Goal: Information Seeking & Learning: Learn about a topic

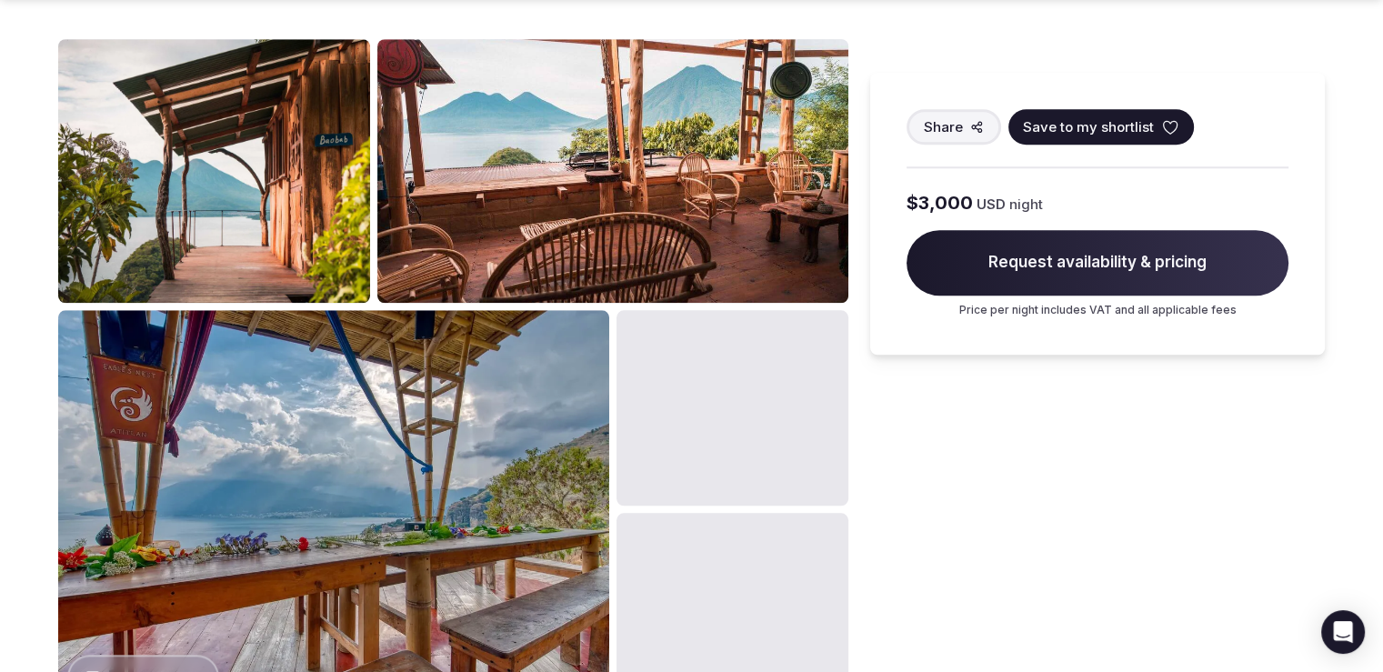
scroll to position [1758, 0]
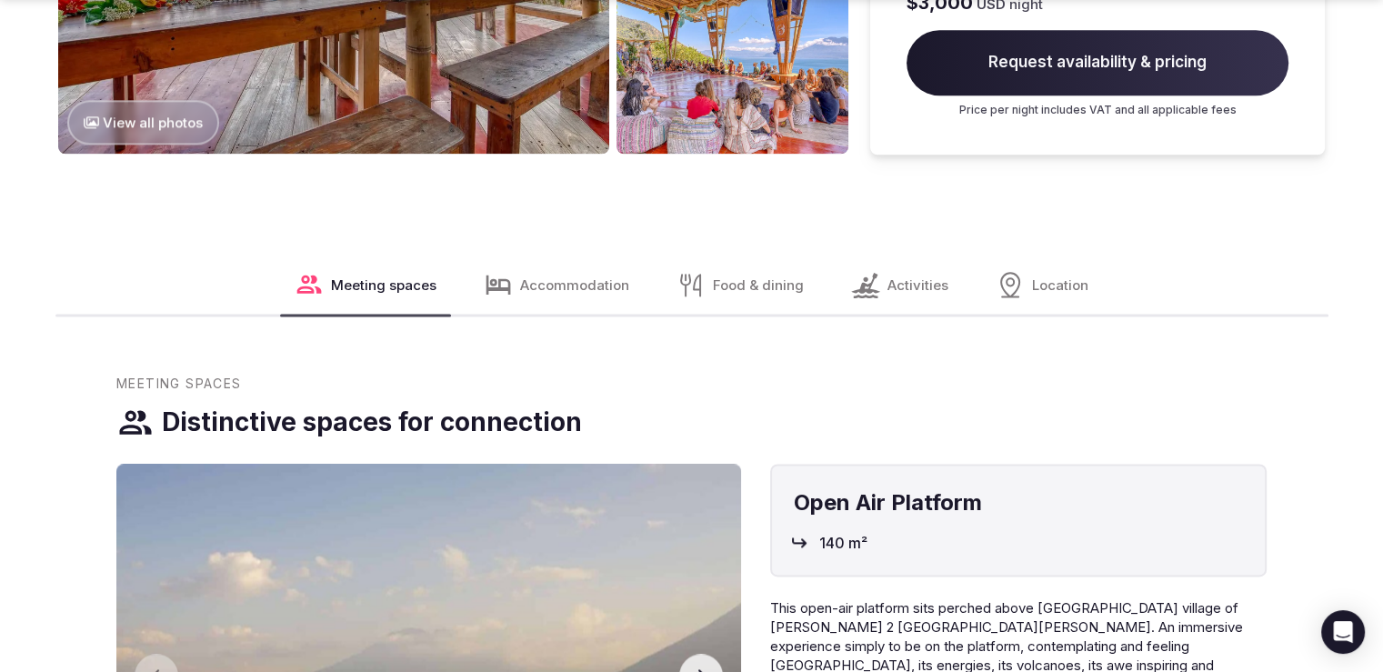
click at [594, 283] on span "Accommodation" at bounding box center [574, 284] width 109 height 19
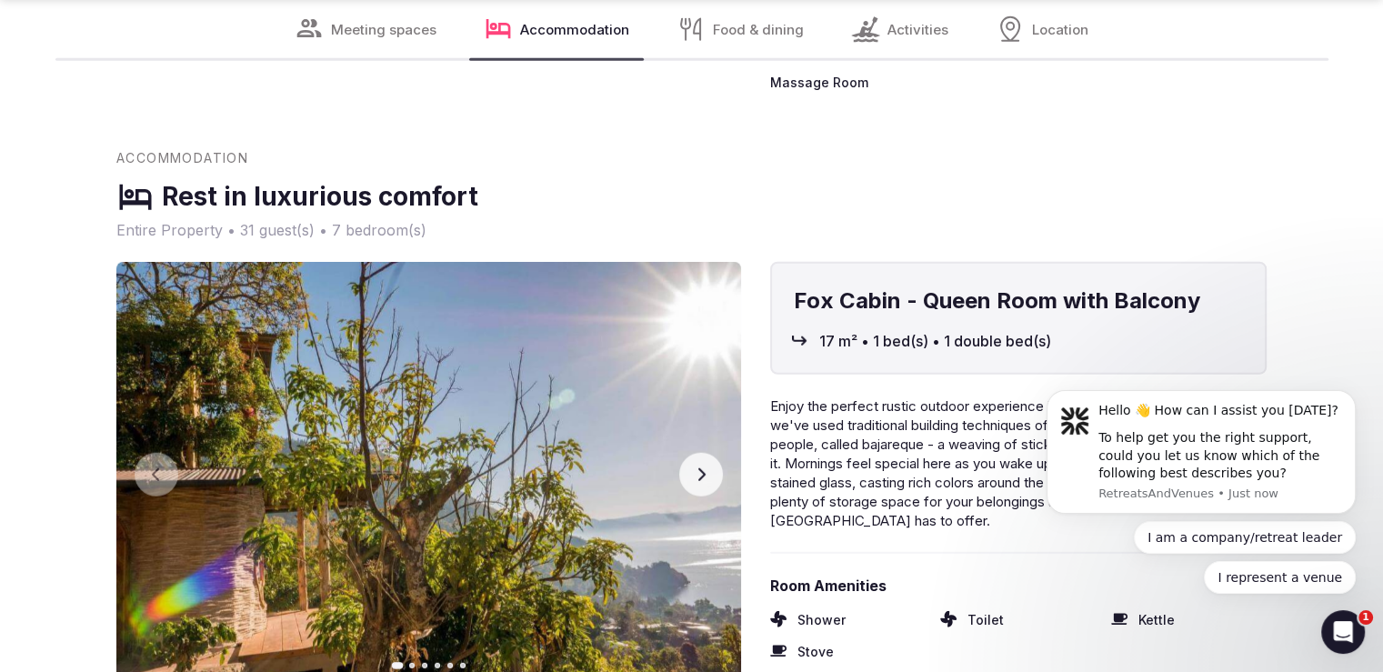
scroll to position [0, 0]
click at [700, 467] on icon "button" at bounding box center [701, 474] width 15 height 15
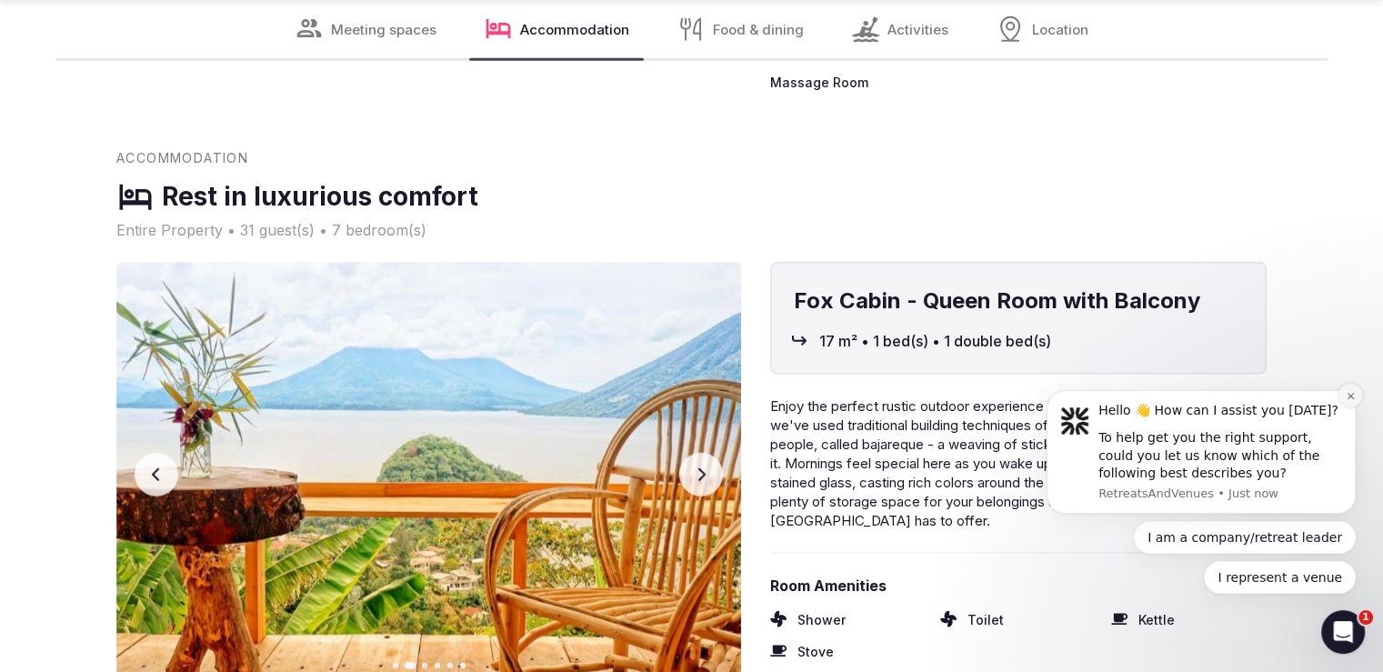
click at [1349, 396] on icon "Dismiss notification" at bounding box center [1349, 396] width 6 height 6
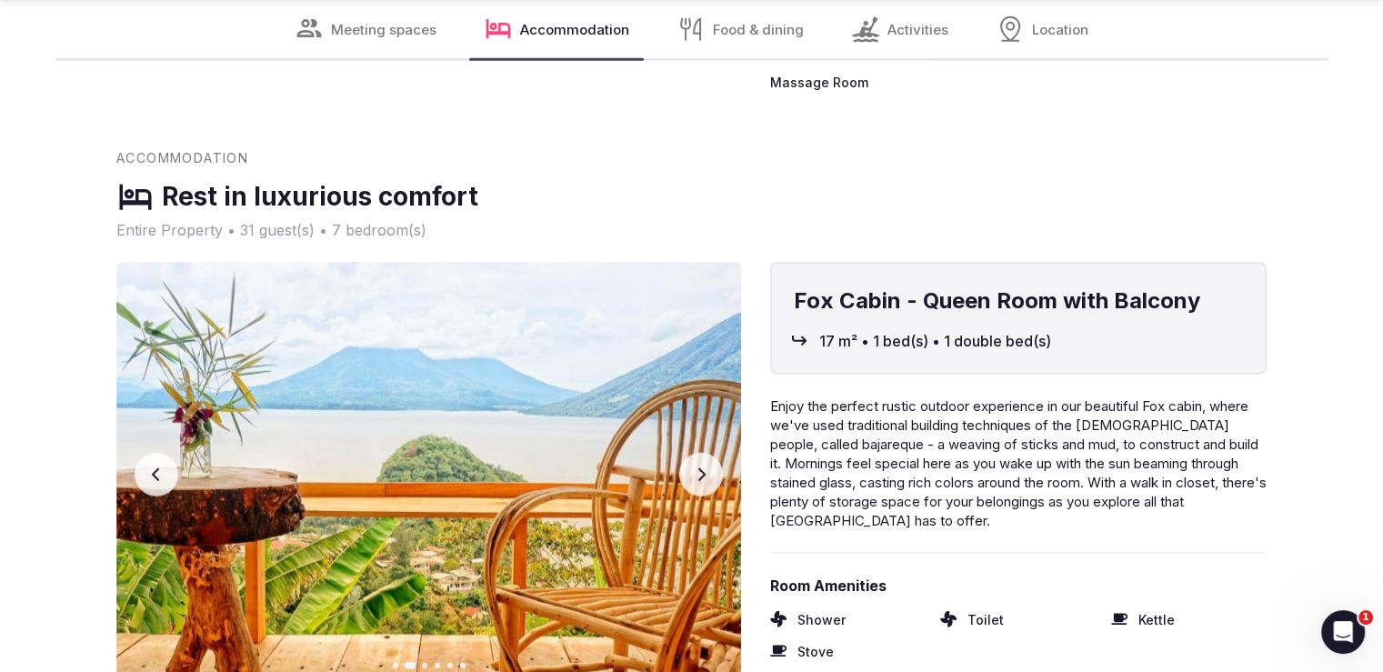
click at [688, 453] on button "Next slide" at bounding box center [701, 475] width 44 height 44
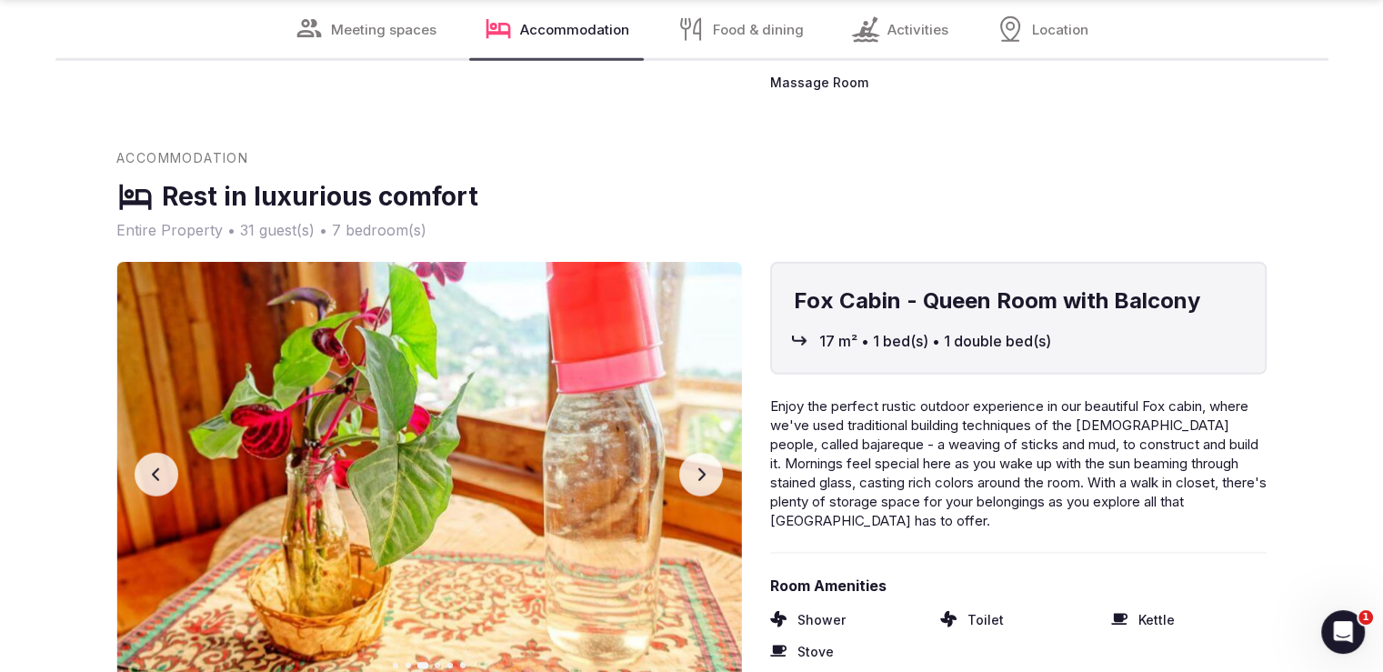
click at [698, 467] on icon "button" at bounding box center [701, 474] width 15 height 15
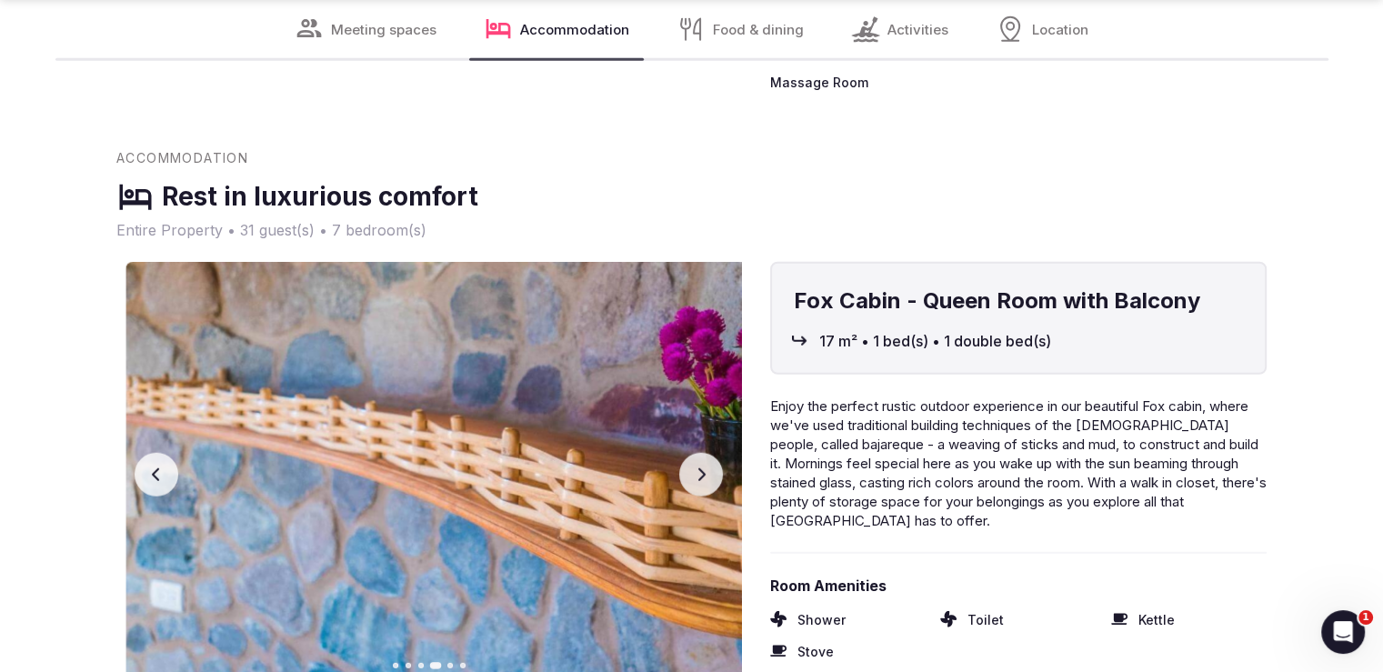
click at [698, 467] on icon "button" at bounding box center [701, 474] width 15 height 15
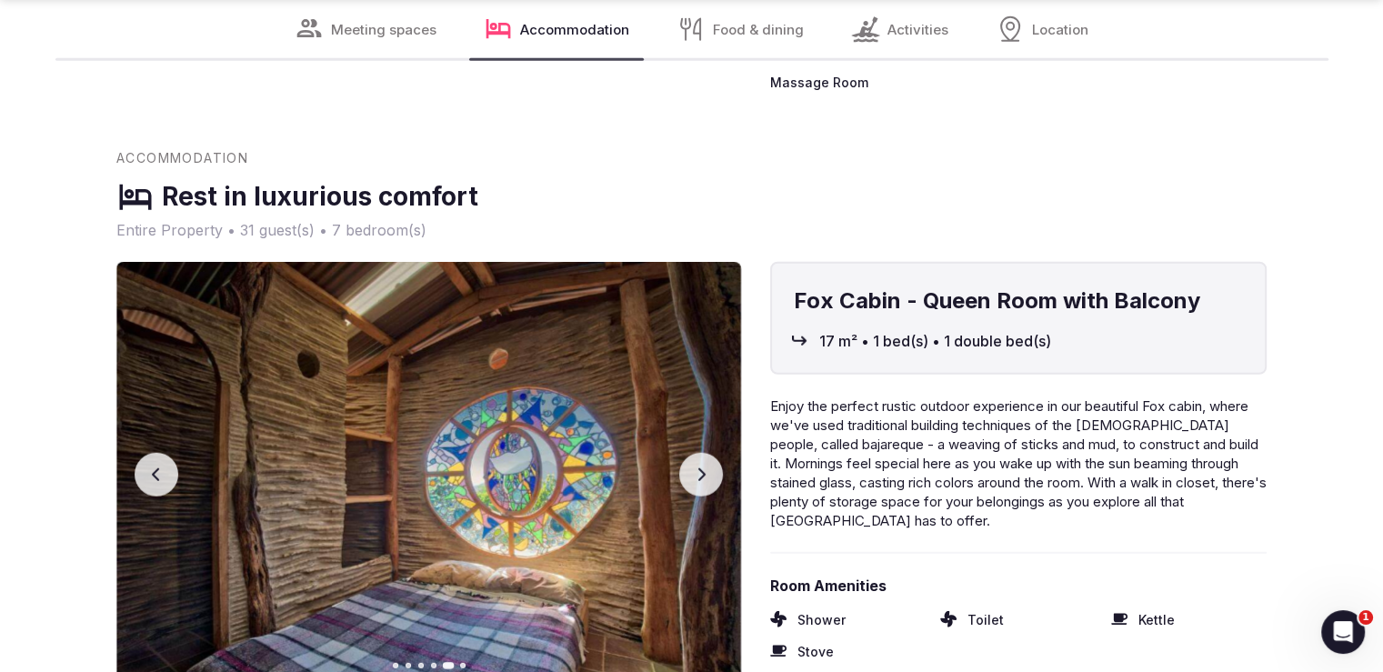
click at [698, 467] on icon "button" at bounding box center [701, 474] width 15 height 15
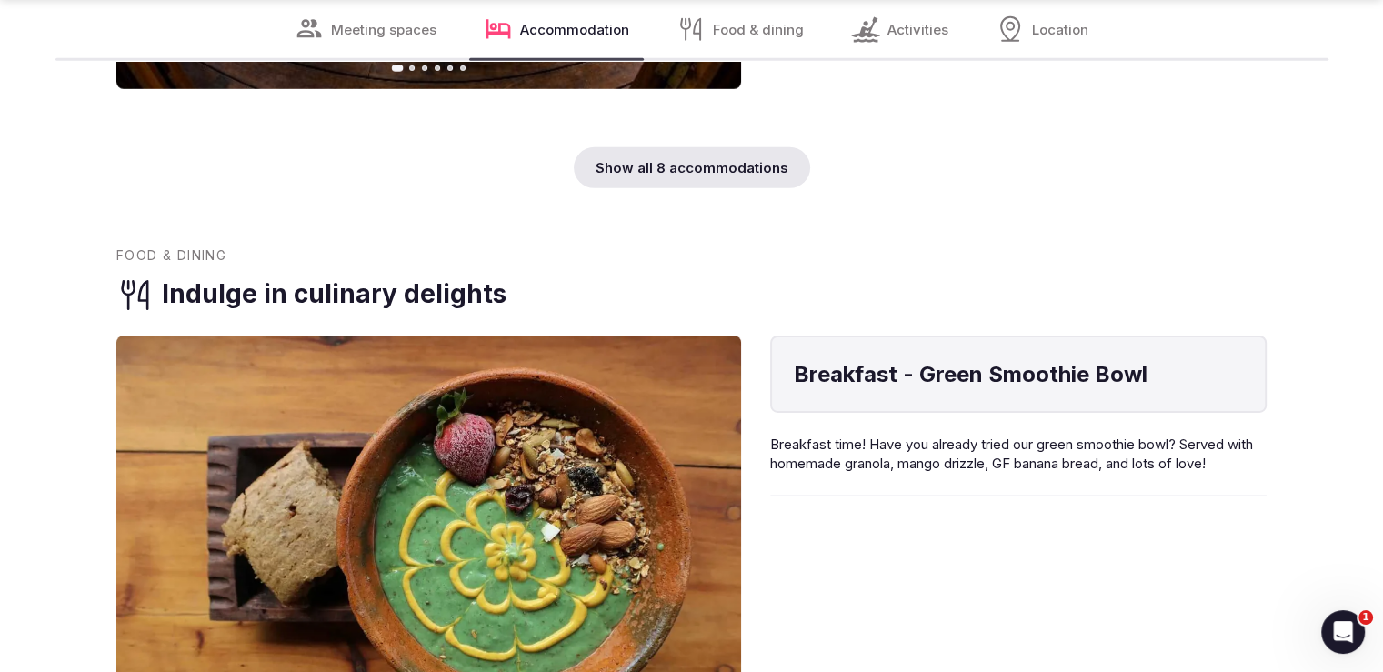
scroll to position [5766, 0]
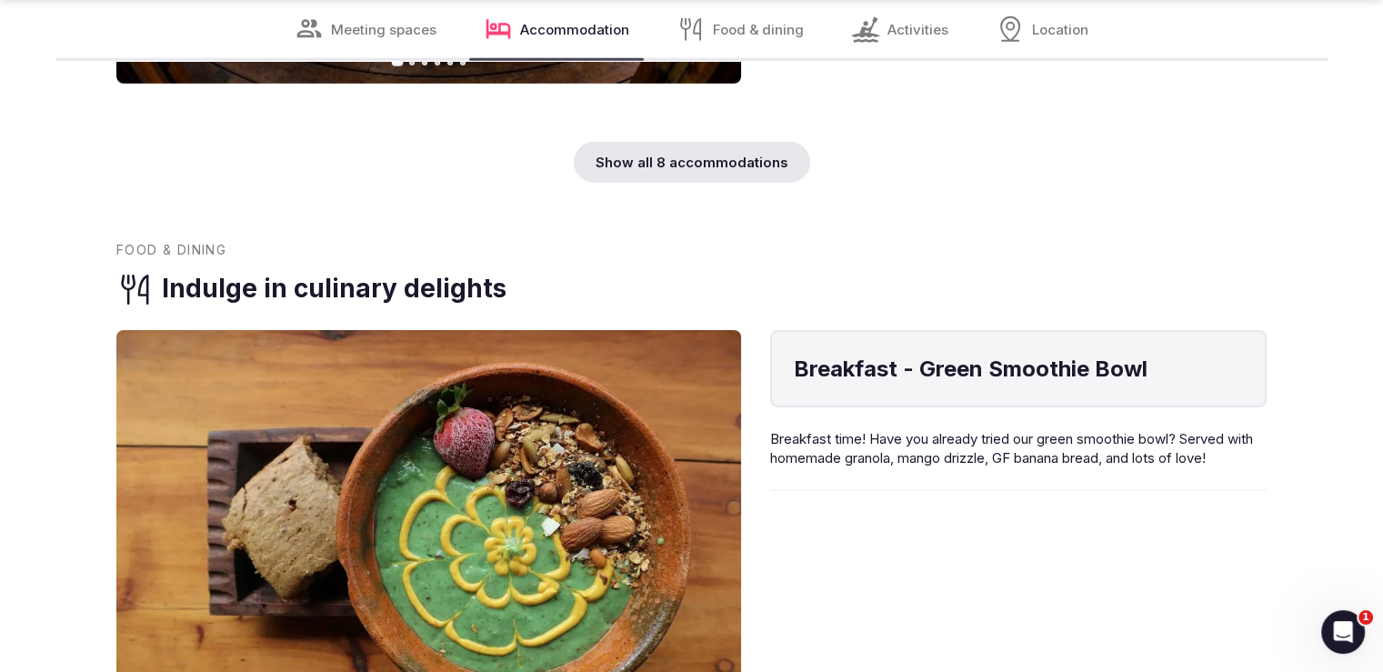
click at [744, 142] on div "Show all 8 accommodations" at bounding box center [692, 162] width 236 height 41
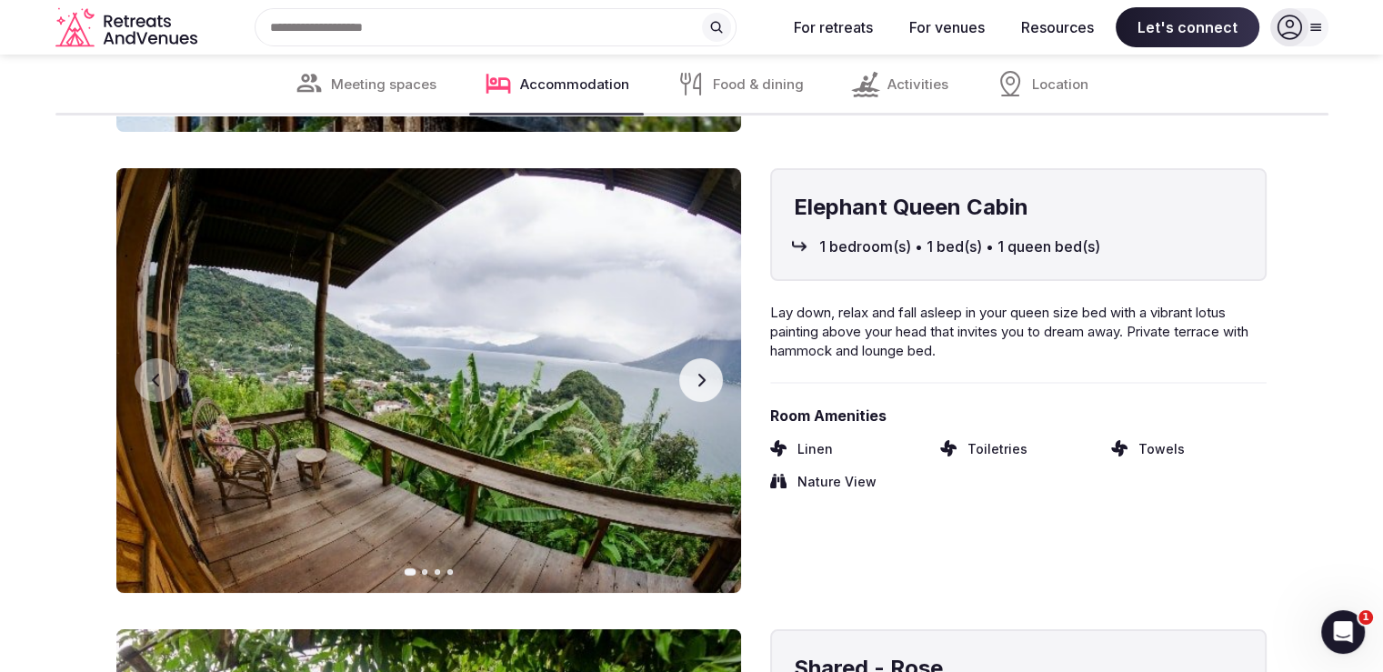
scroll to position [7094, 0]
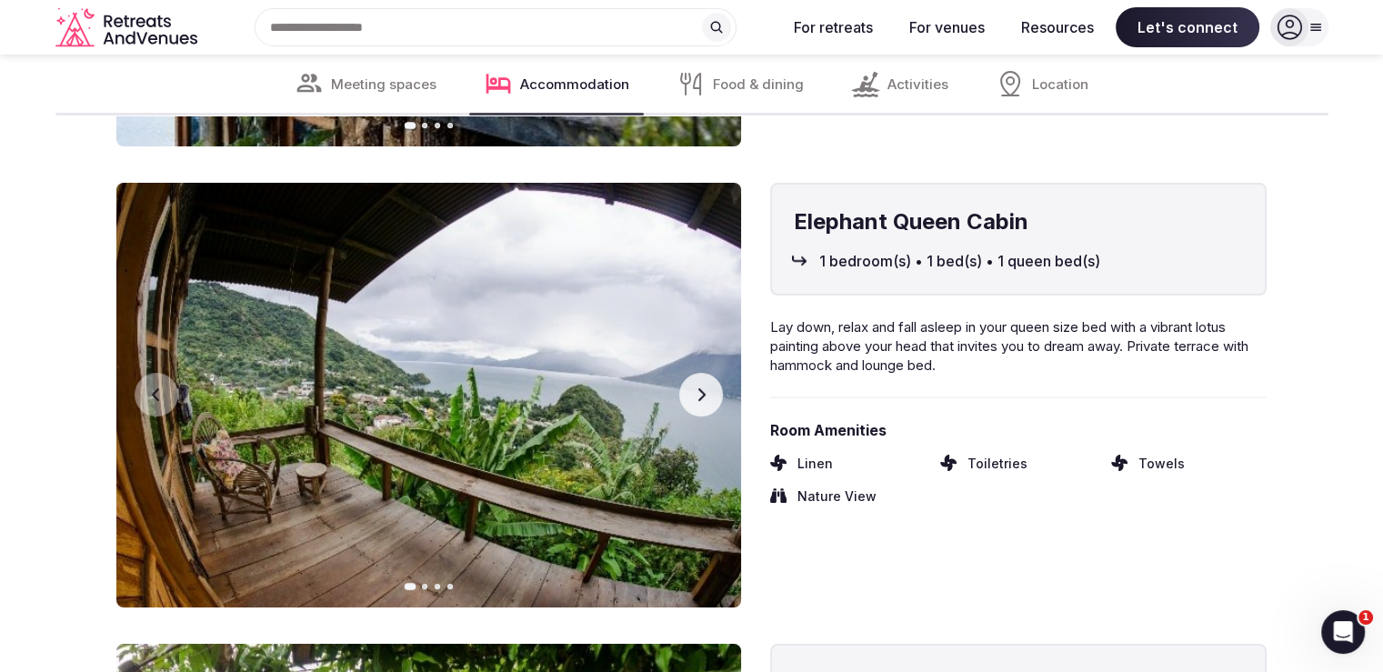
click at [687, 373] on button "Next slide" at bounding box center [701, 395] width 44 height 44
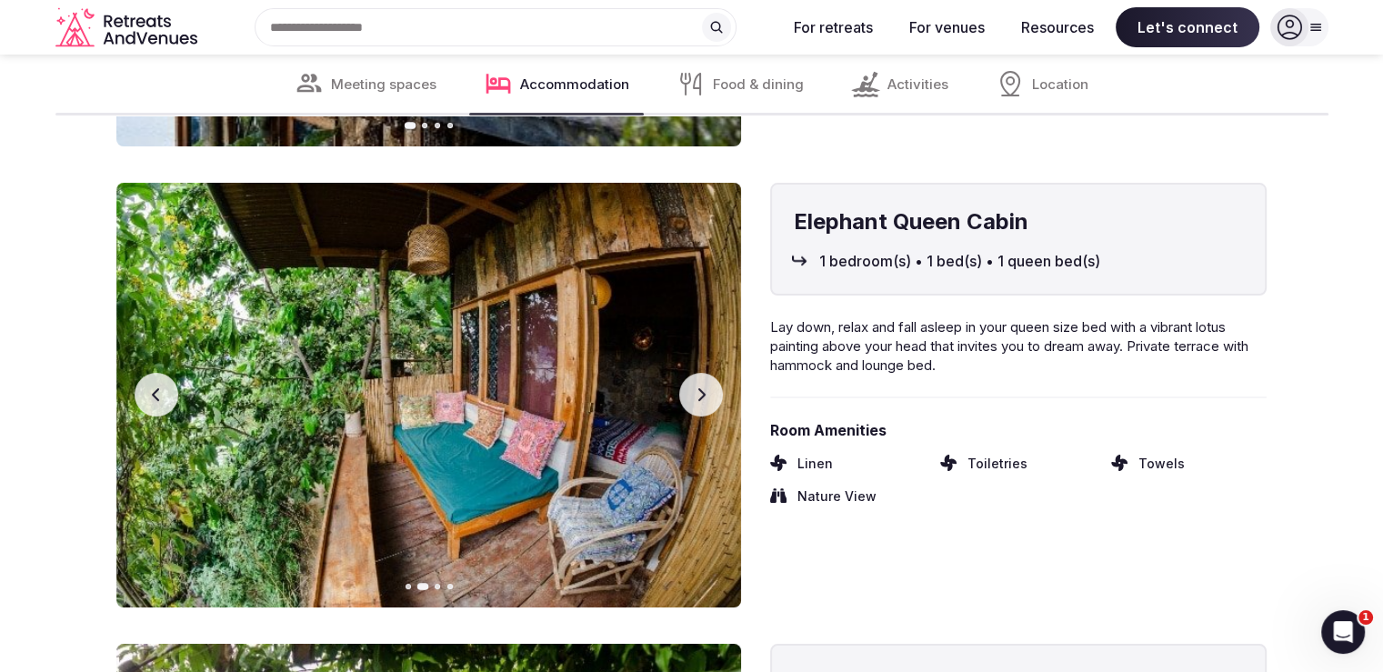
click at [687, 373] on button "Next slide" at bounding box center [701, 395] width 44 height 44
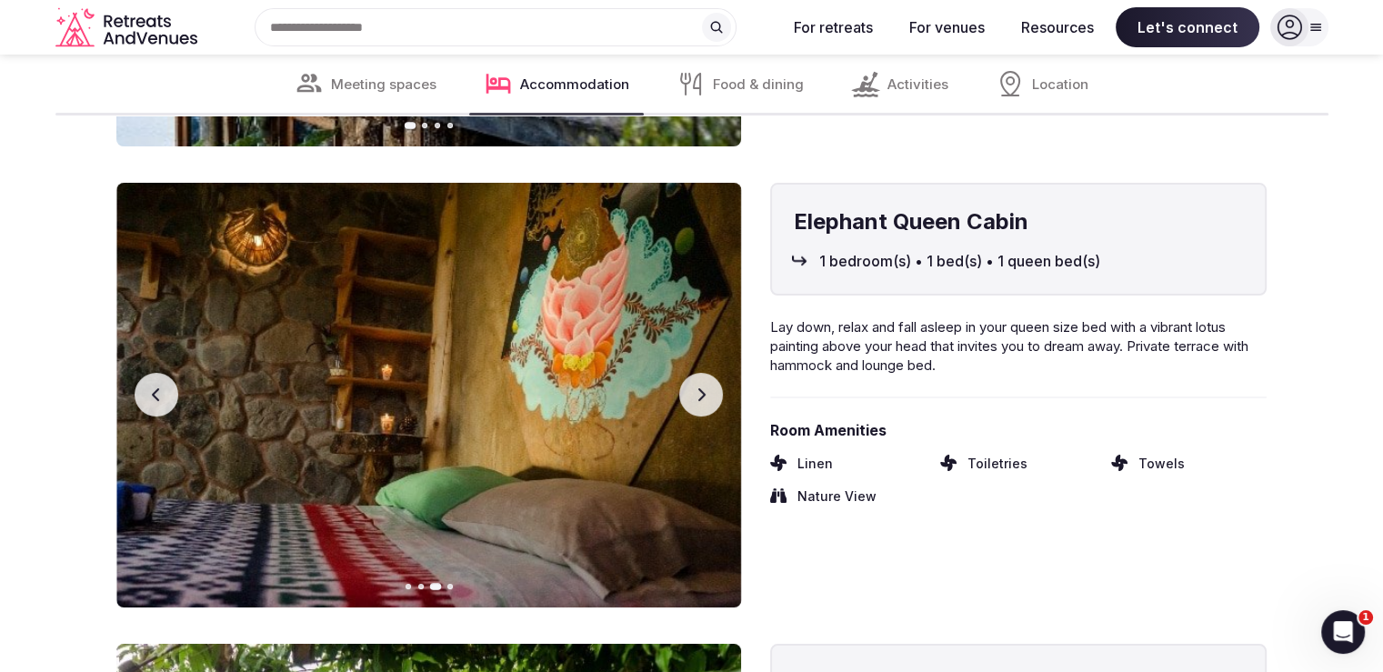
click at [695, 387] on icon "button" at bounding box center [701, 394] width 15 height 15
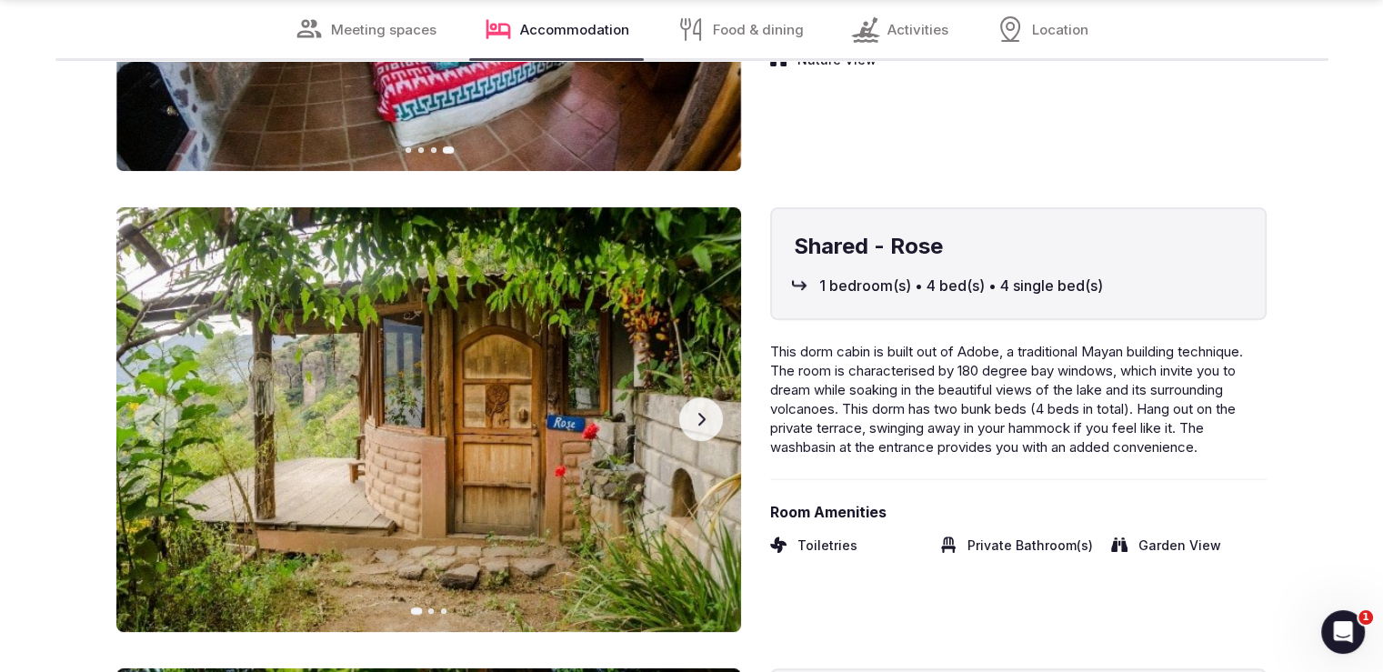
scroll to position [7531, 0]
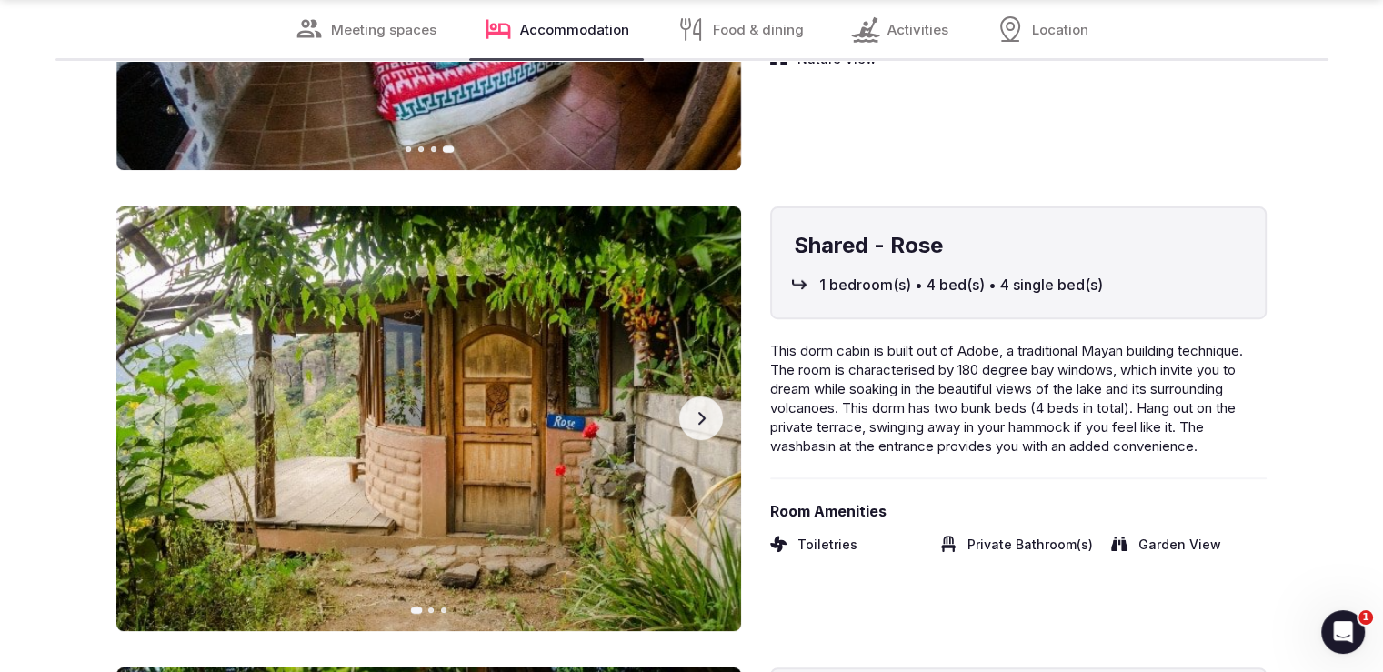
click at [701, 412] on icon "button" at bounding box center [701, 418] width 7 height 13
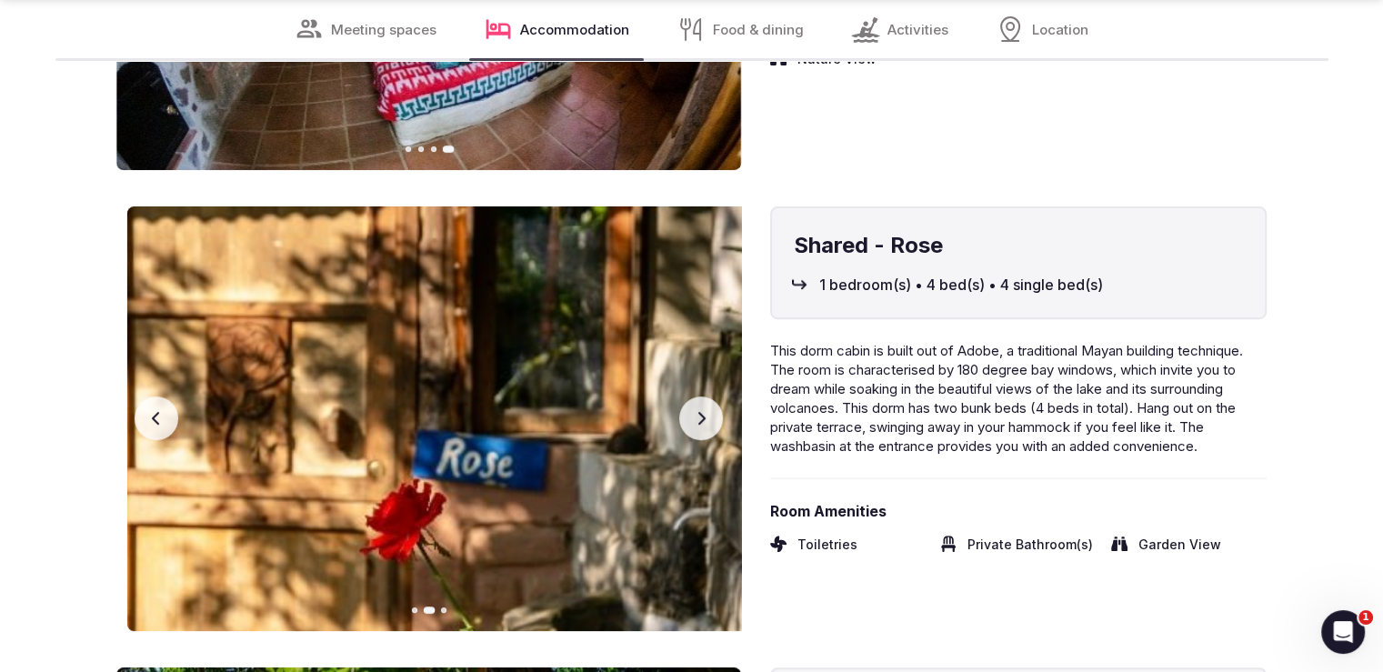
click at [701, 412] on icon "button" at bounding box center [701, 418] width 7 height 13
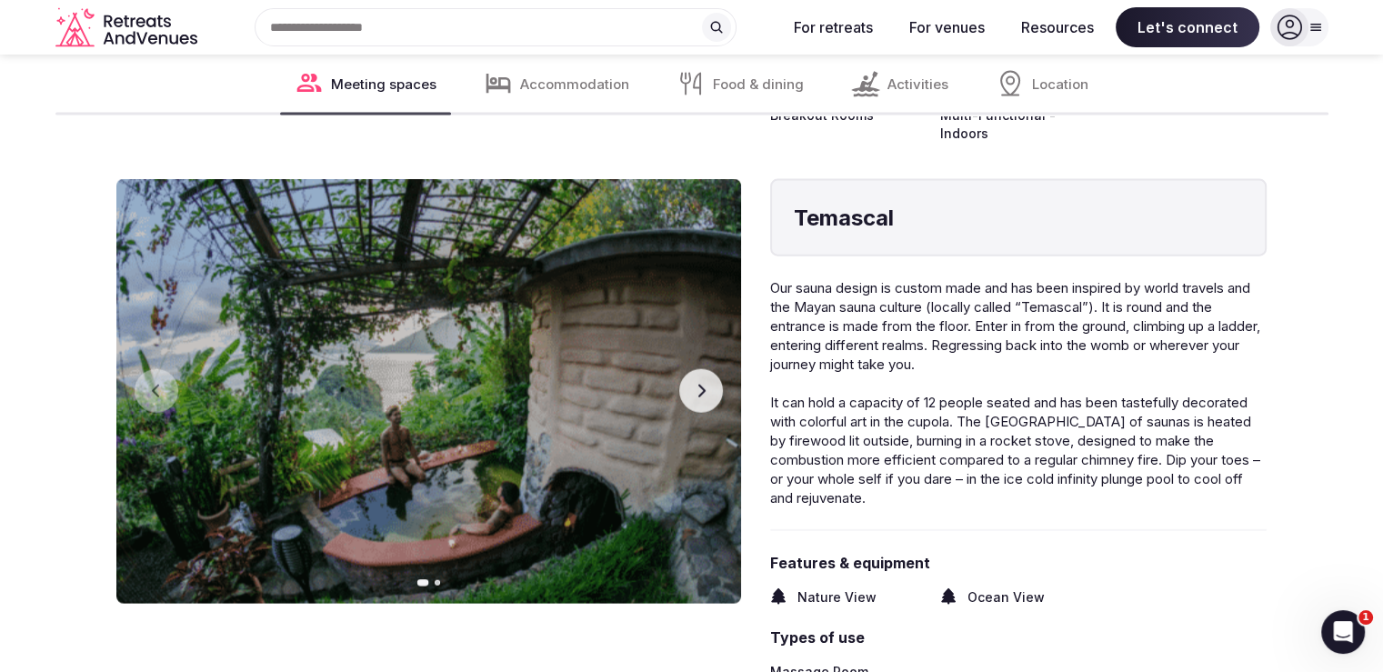
scroll to position [3824, 0]
